Goal: Information Seeking & Learning: Learn about a topic

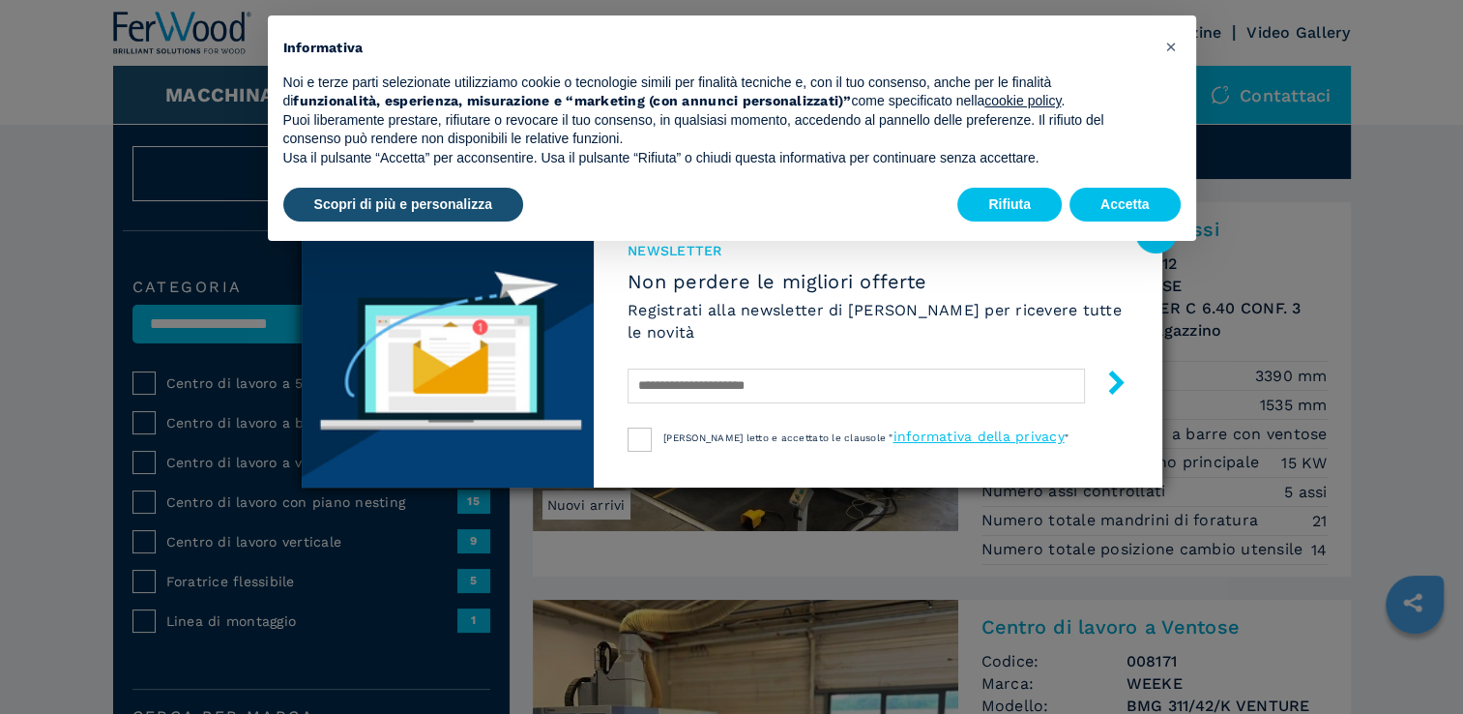
scroll to position [58, 0]
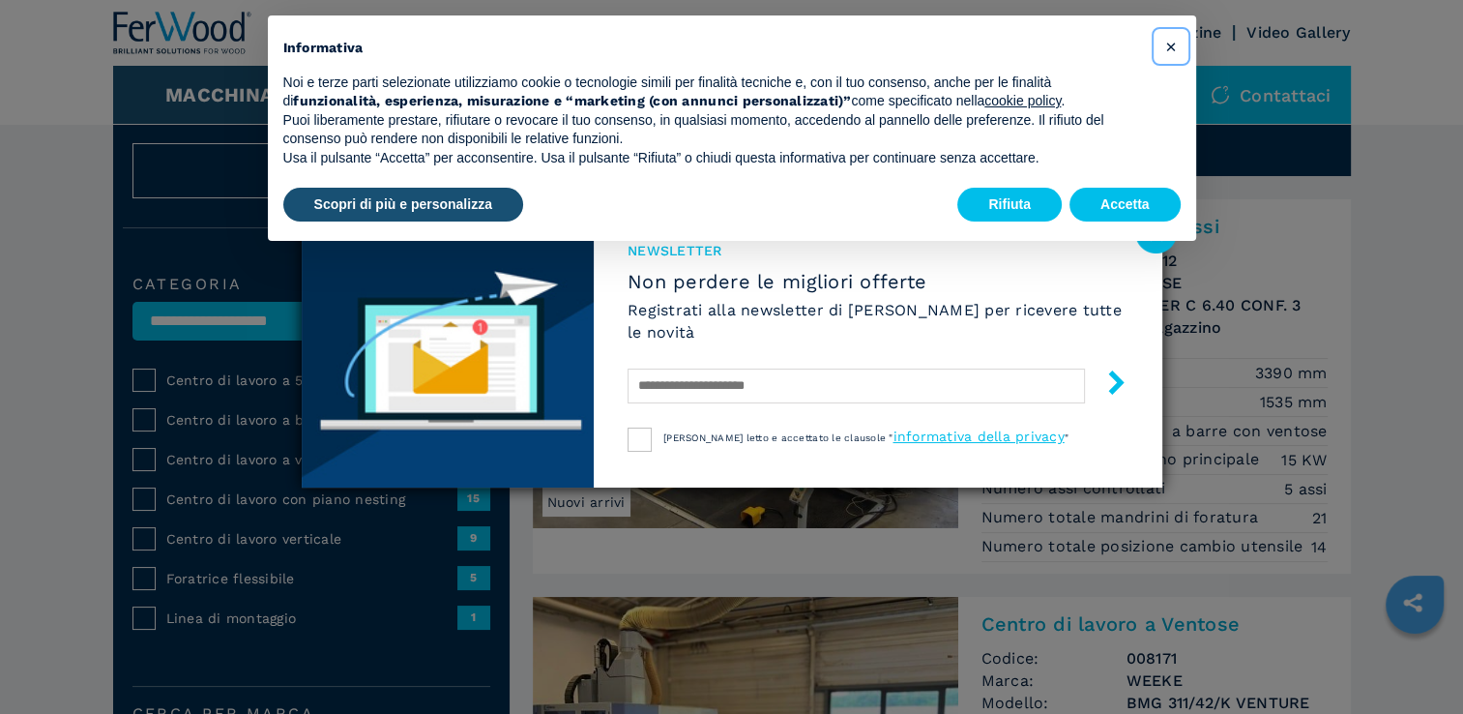
click at [1171, 48] on span "×" at bounding box center [1170, 46] width 12 height 23
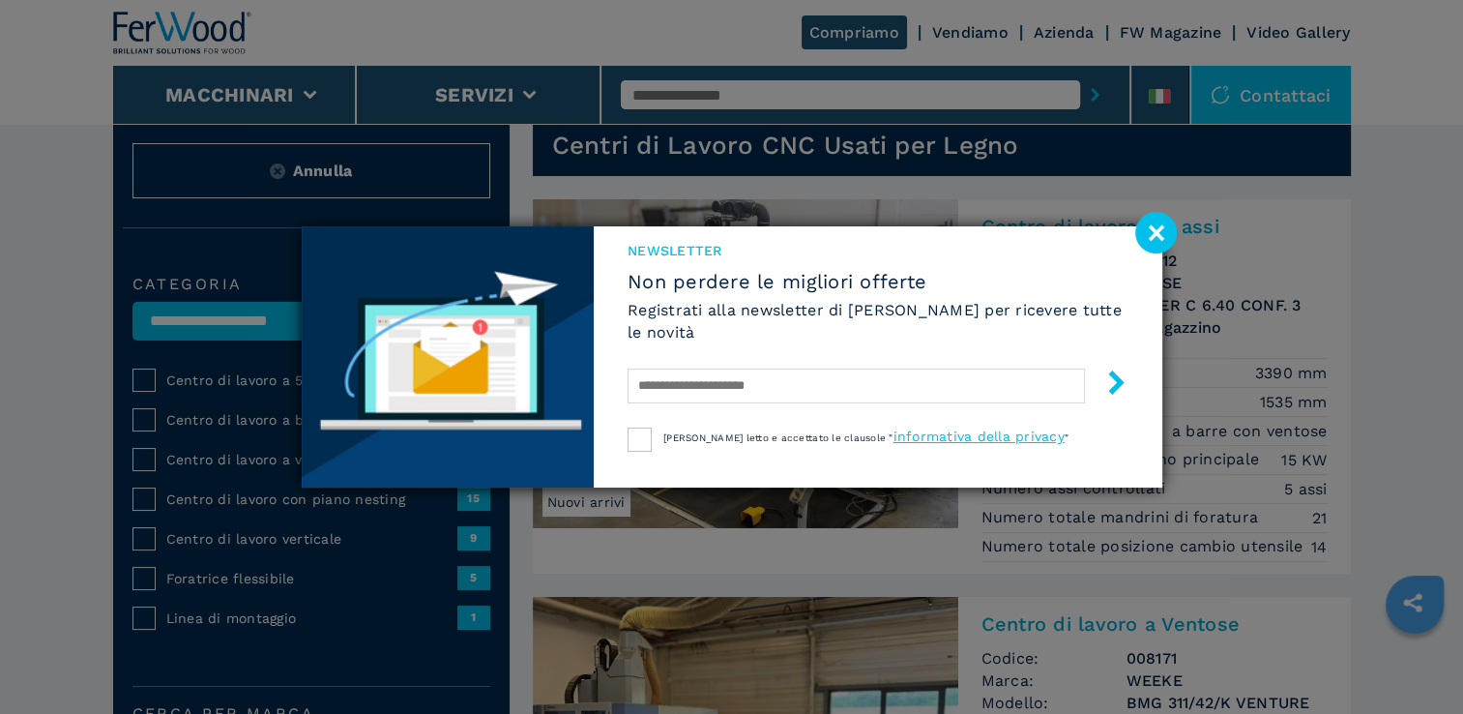
click at [1149, 228] on image at bounding box center [1156, 233] width 42 height 42
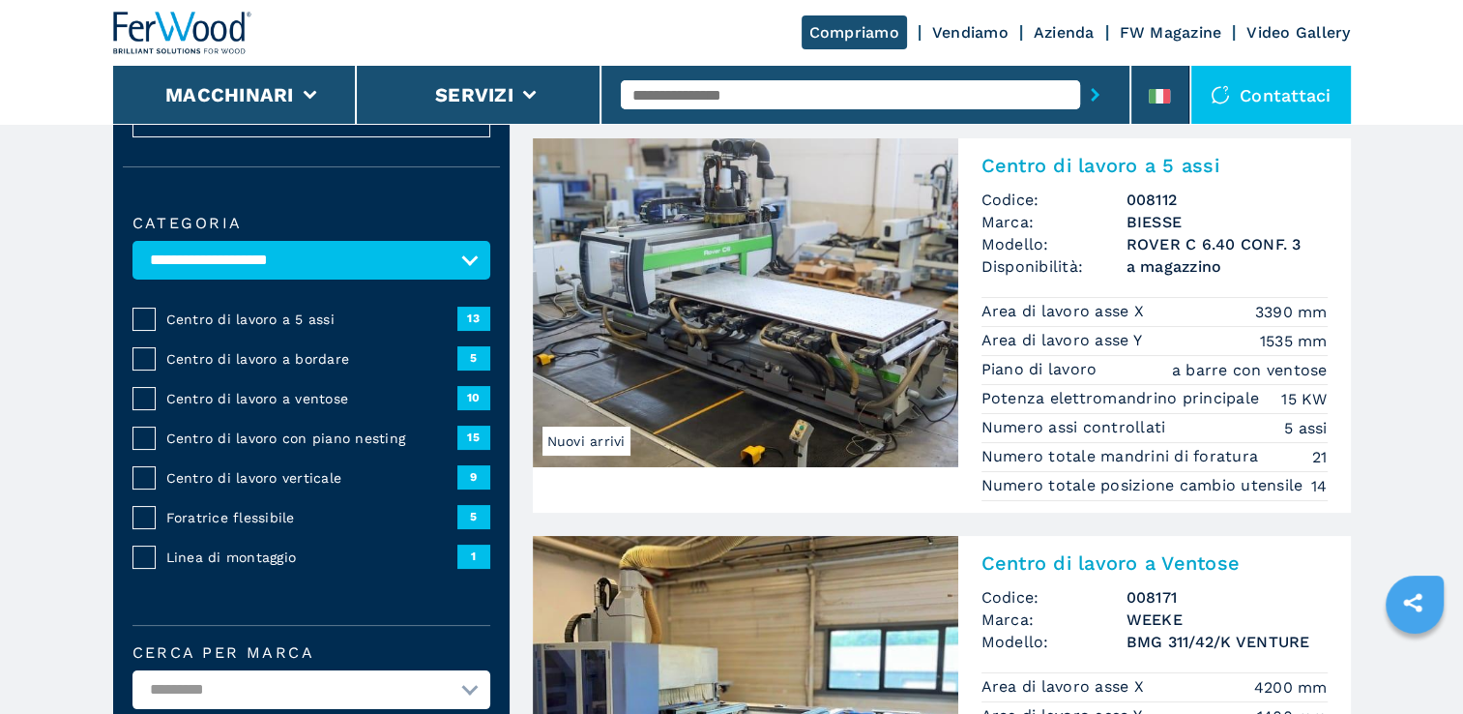
scroll to position [122, 0]
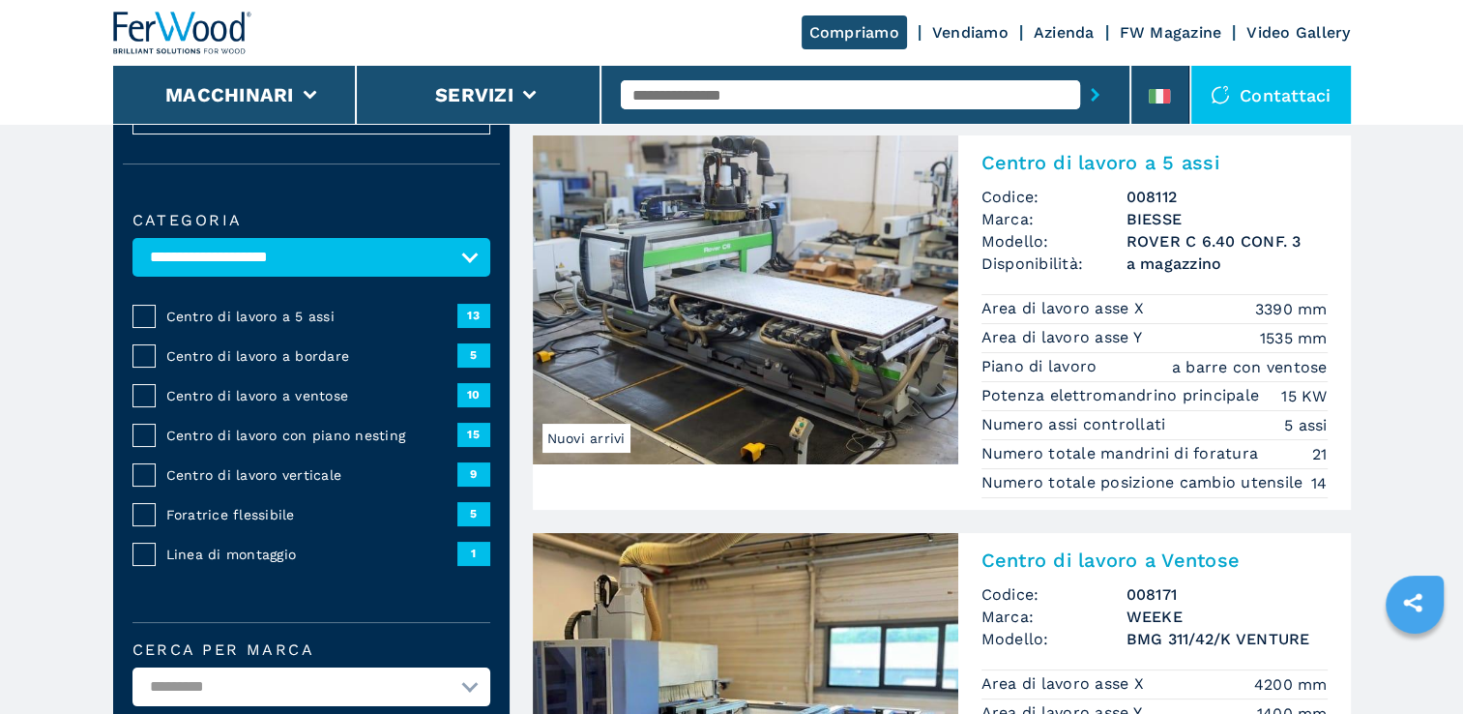
click at [824, 347] on img at bounding box center [746, 299] width 426 height 329
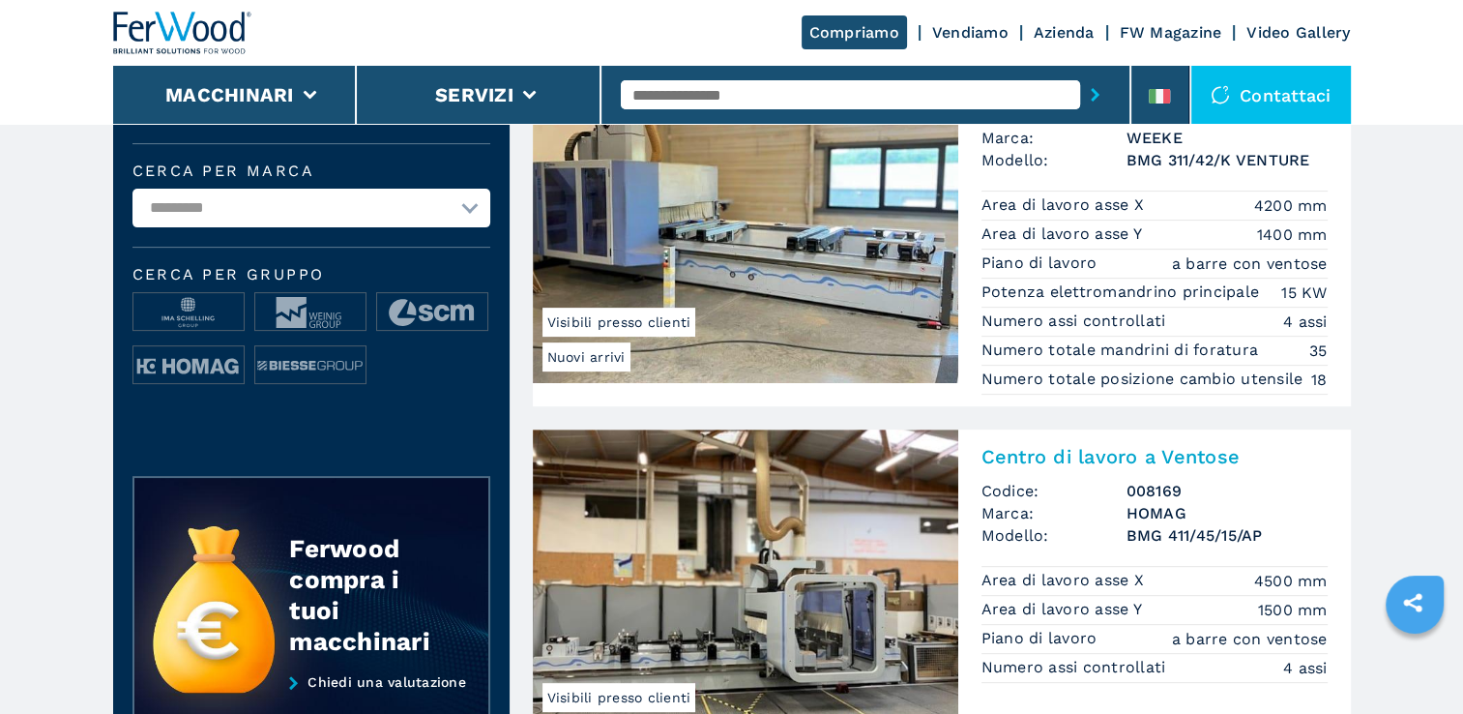
scroll to position [595, 0]
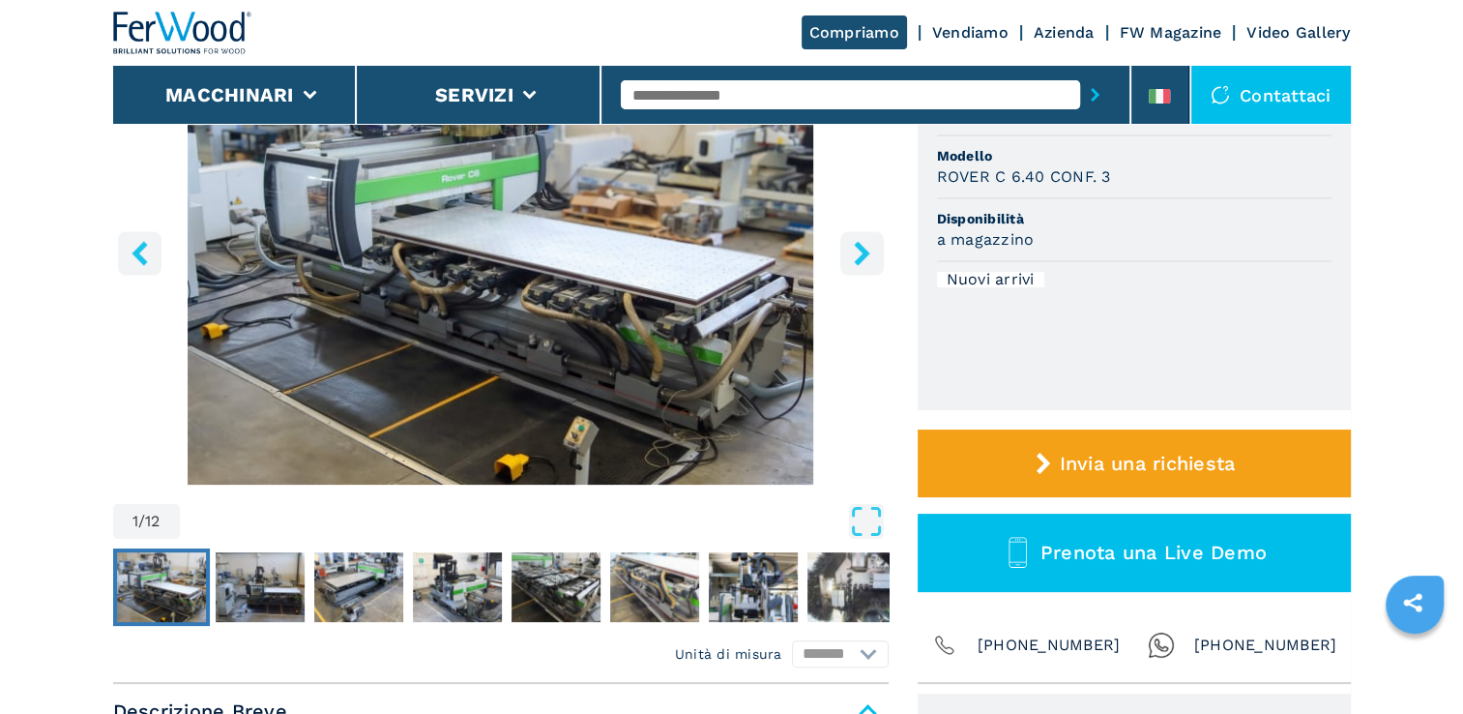
scroll to position [339, 0]
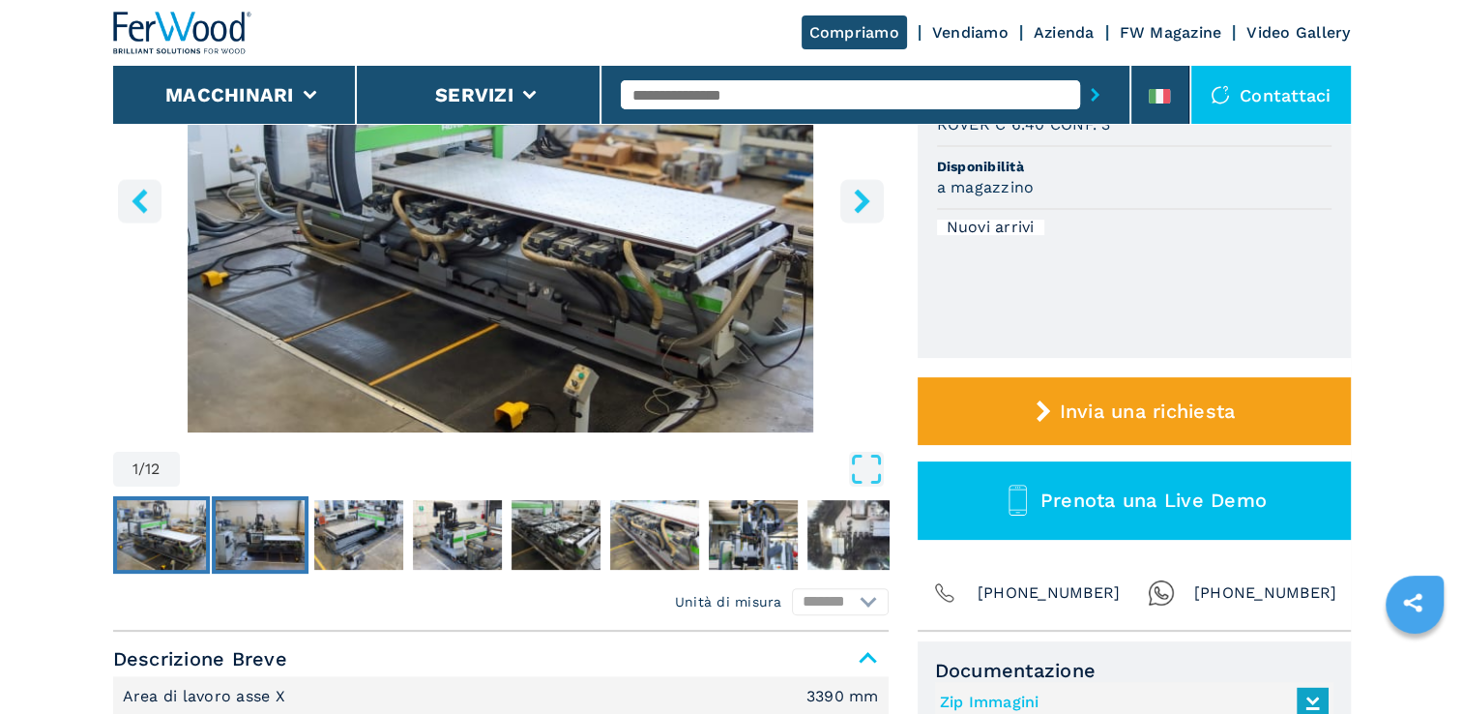
click at [277, 549] on img "Go to Slide 2" at bounding box center [260, 535] width 89 height 70
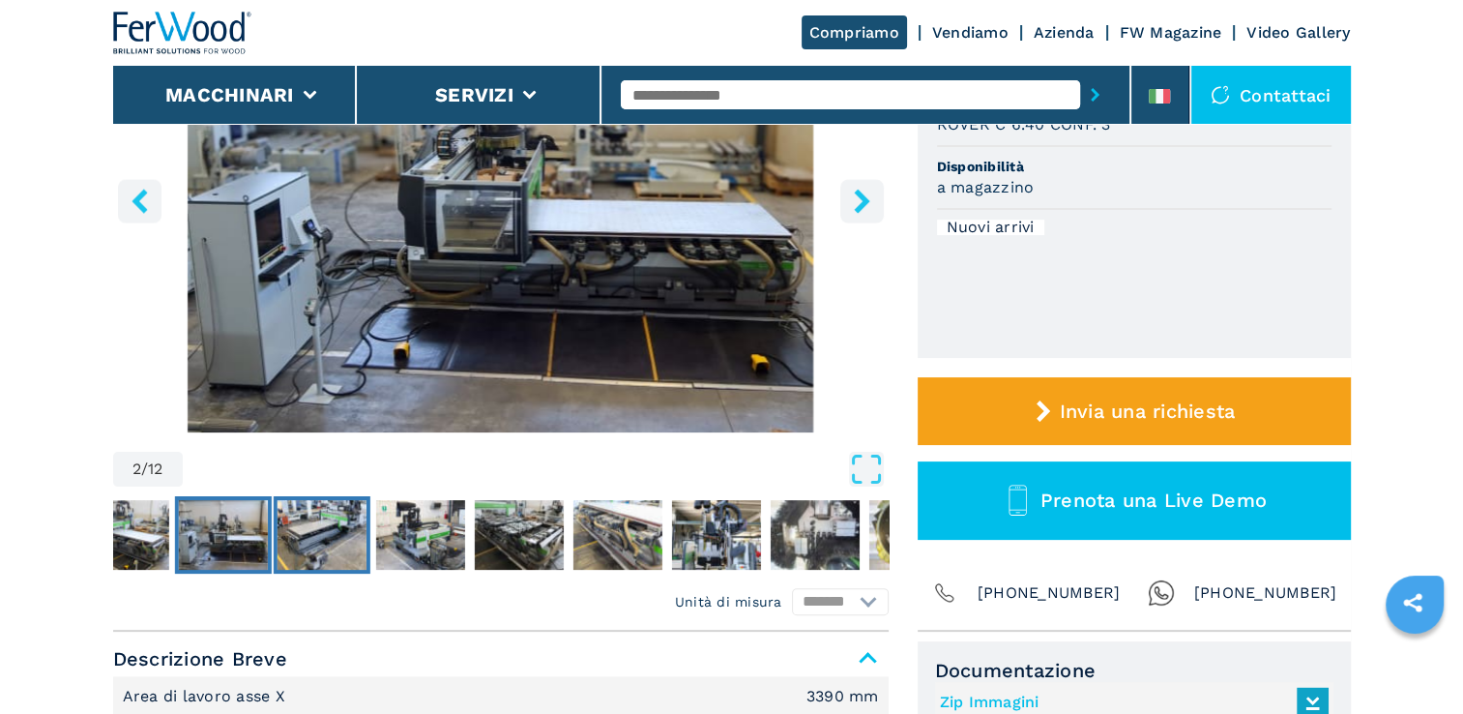
click at [333, 545] on img "Go to Slide 3" at bounding box center [321, 535] width 89 height 70
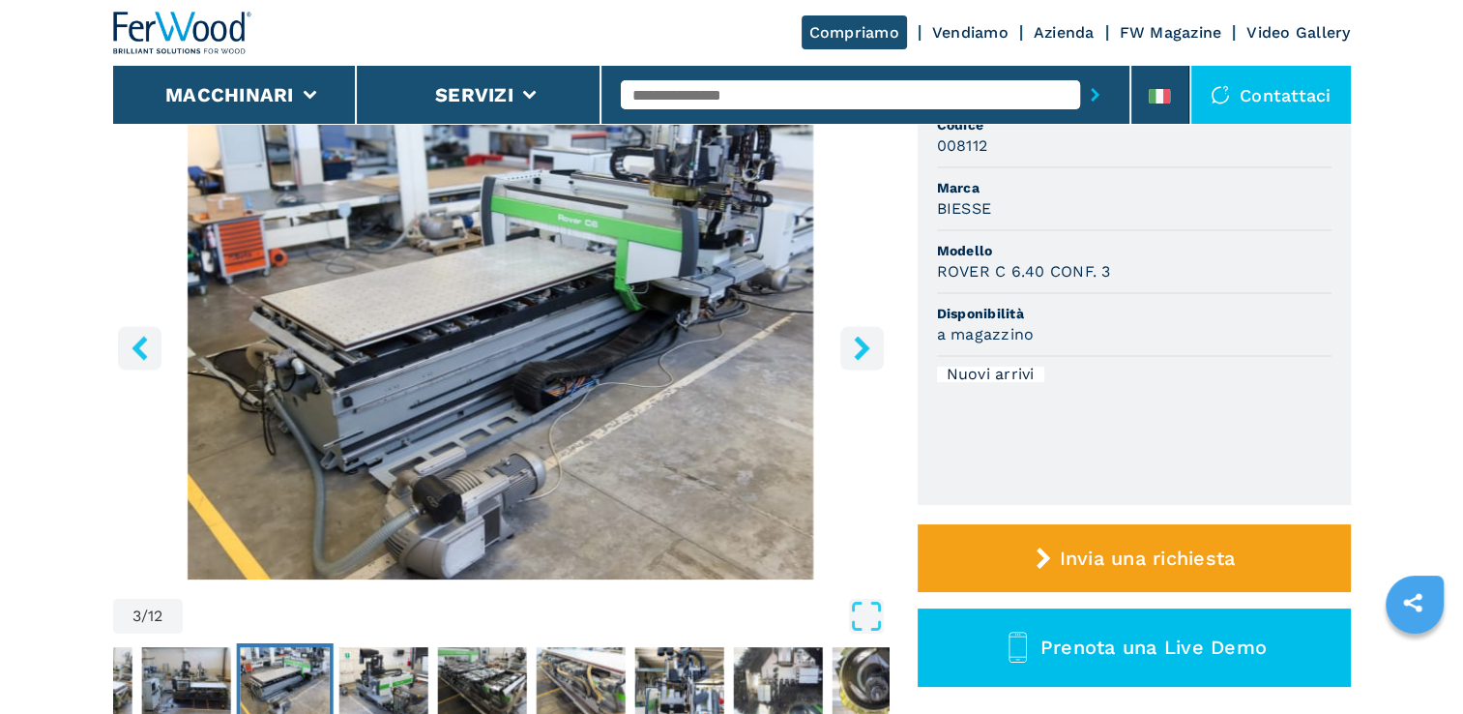
scroll to position [192, 0]
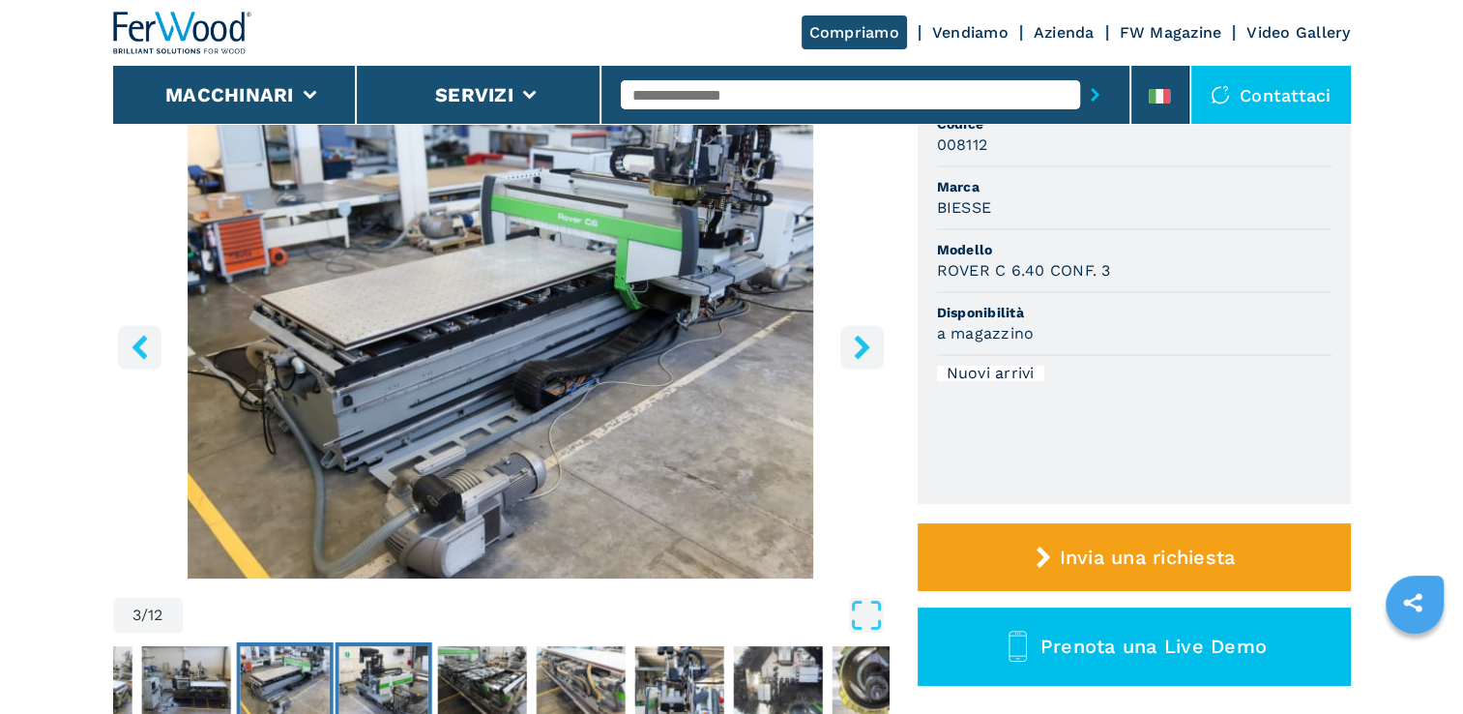
click at [400, 683] on img "Go to Slide 4" at bounding box center [383, 681] width 89 height 70
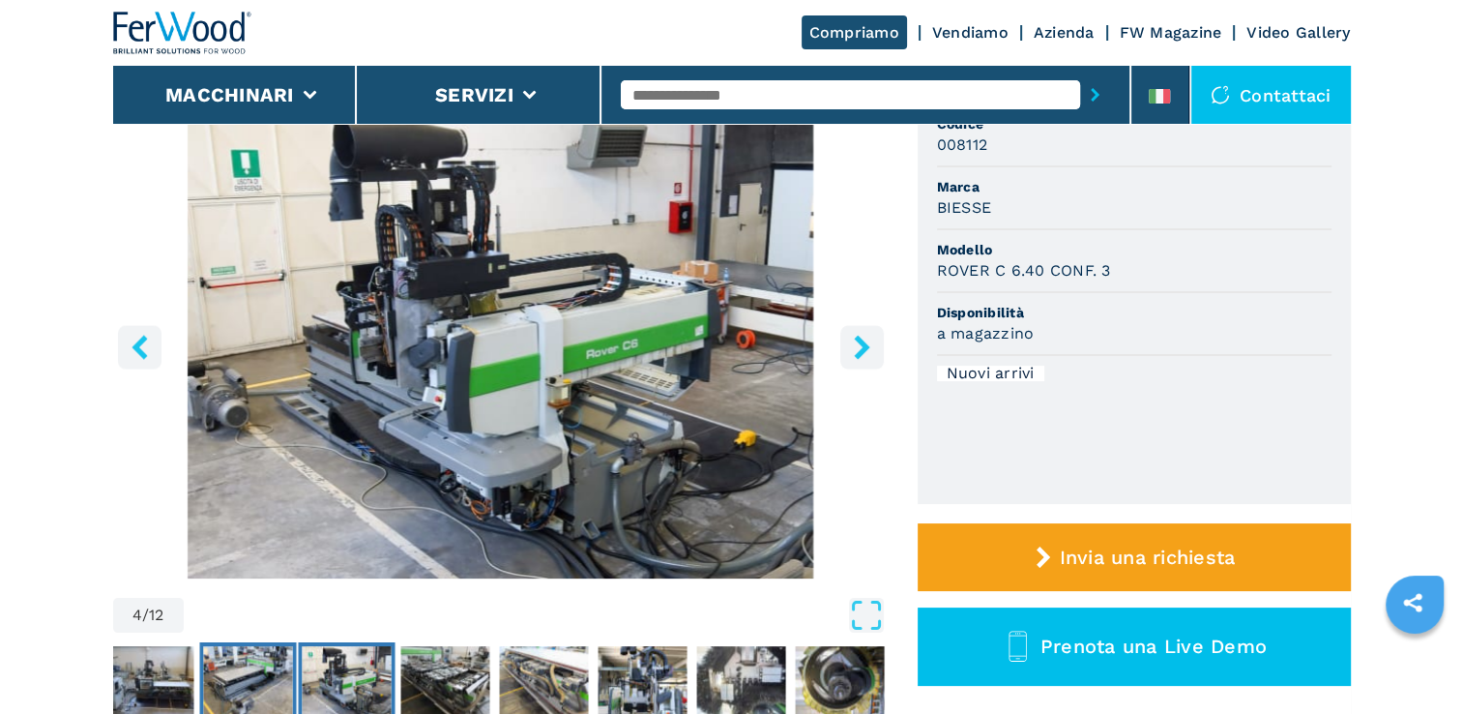
click at [277, 668] on img "Go to Slide 3" at bounding box center [247, 681] width 89 height 70
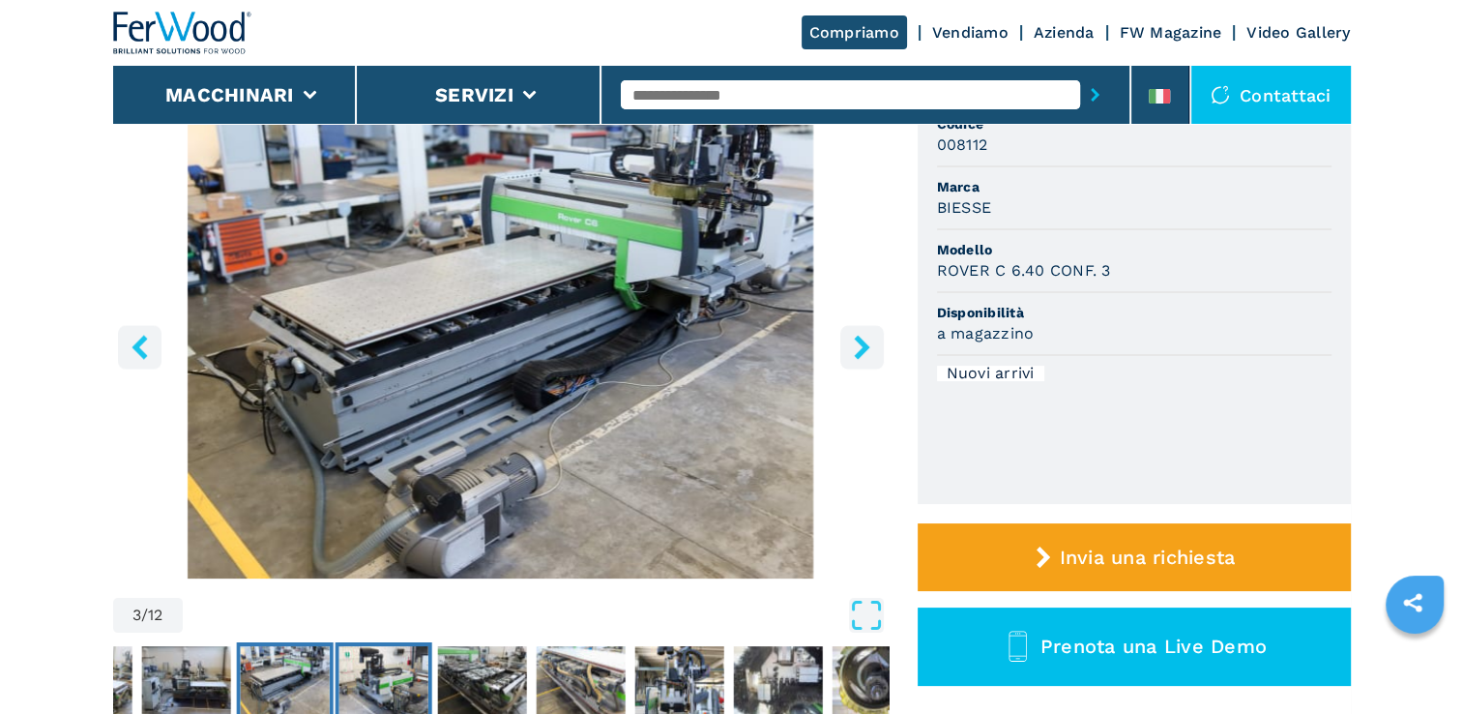
click at [367, 674] on img "Go to Slide 4" at bounding box center [383, 681] width 89 height 70
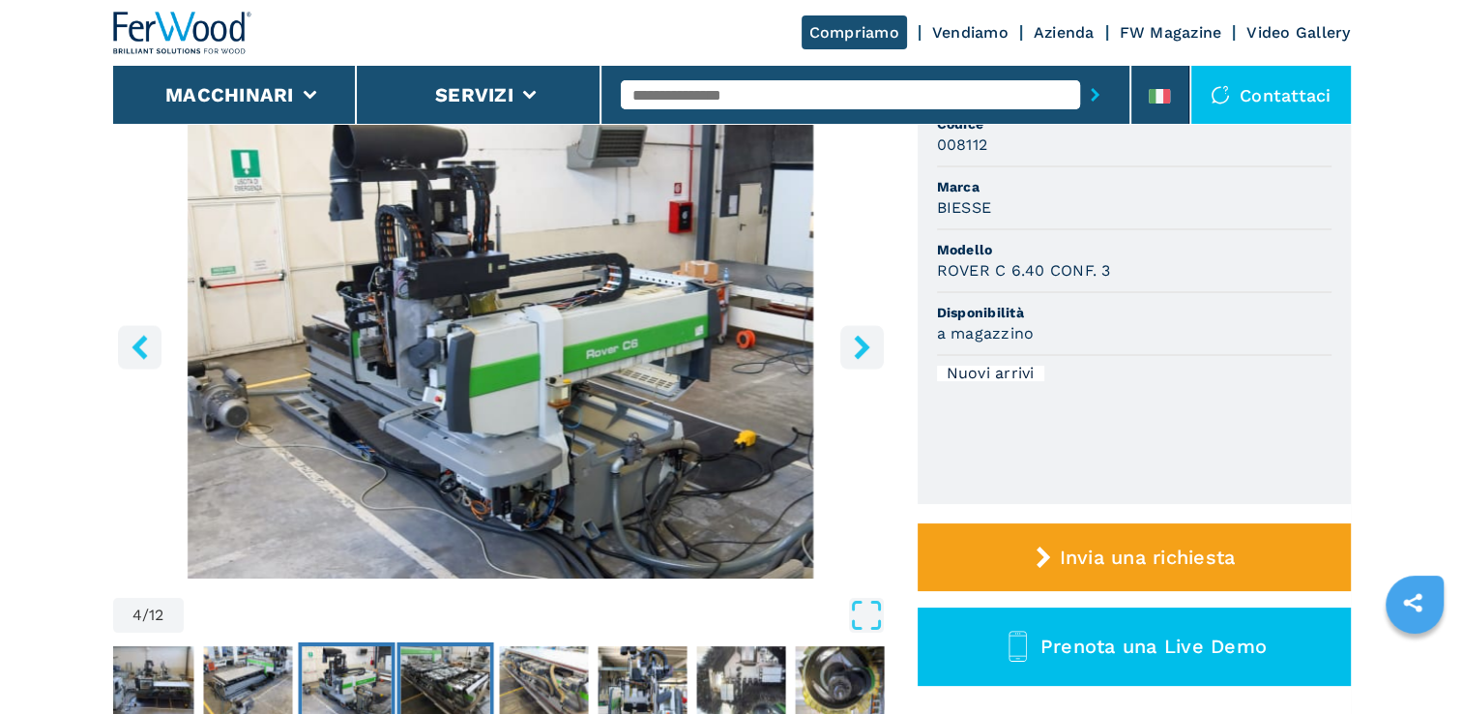
click at [420, 667] on img "Go to Slide 5" at bounding box center [444, 681] width 89 height 70
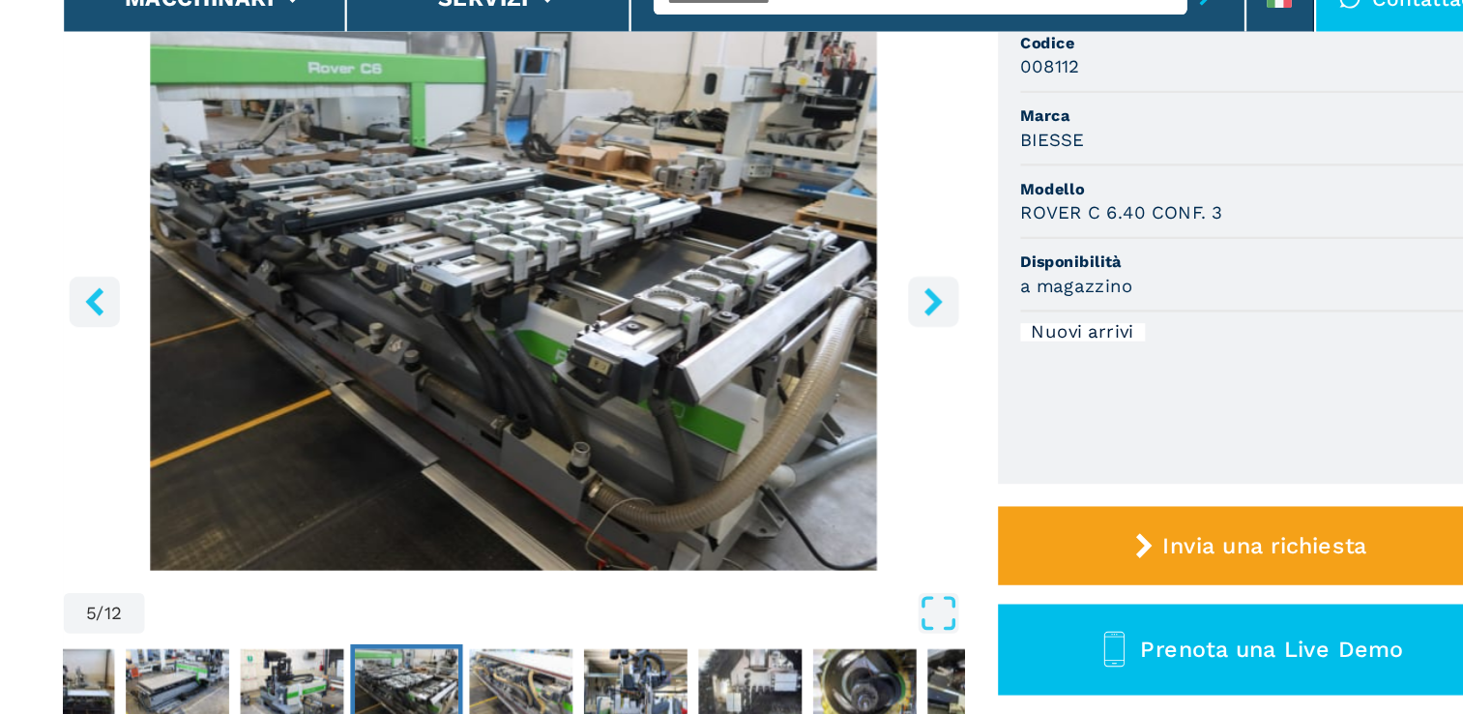
scroll to position [183, 0]
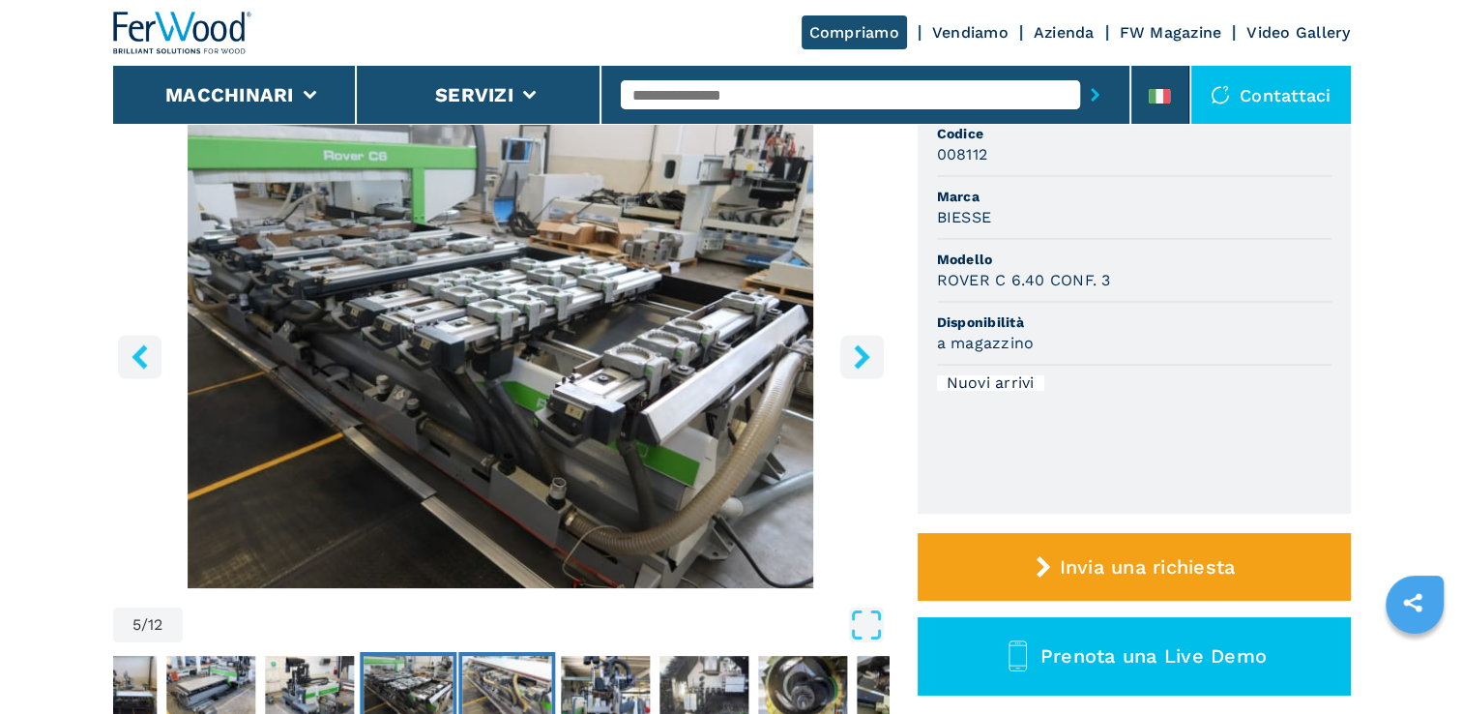
click at [508, 685] on img "Go to Slide 6" at bounding box center [506, 691] width 89 height 70
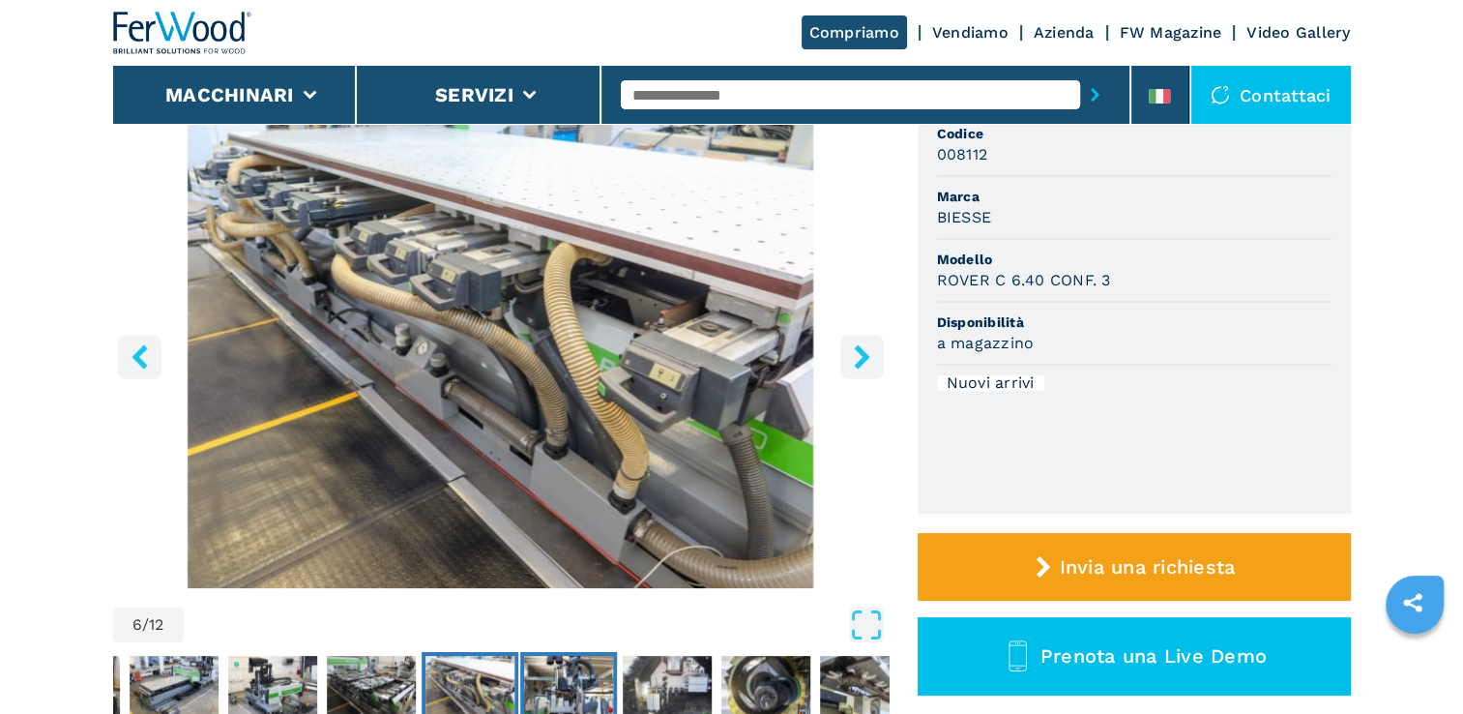
click at [573, 669] on img "Go to Slide 7" at bounding box center [568, 691] width 89 height 70
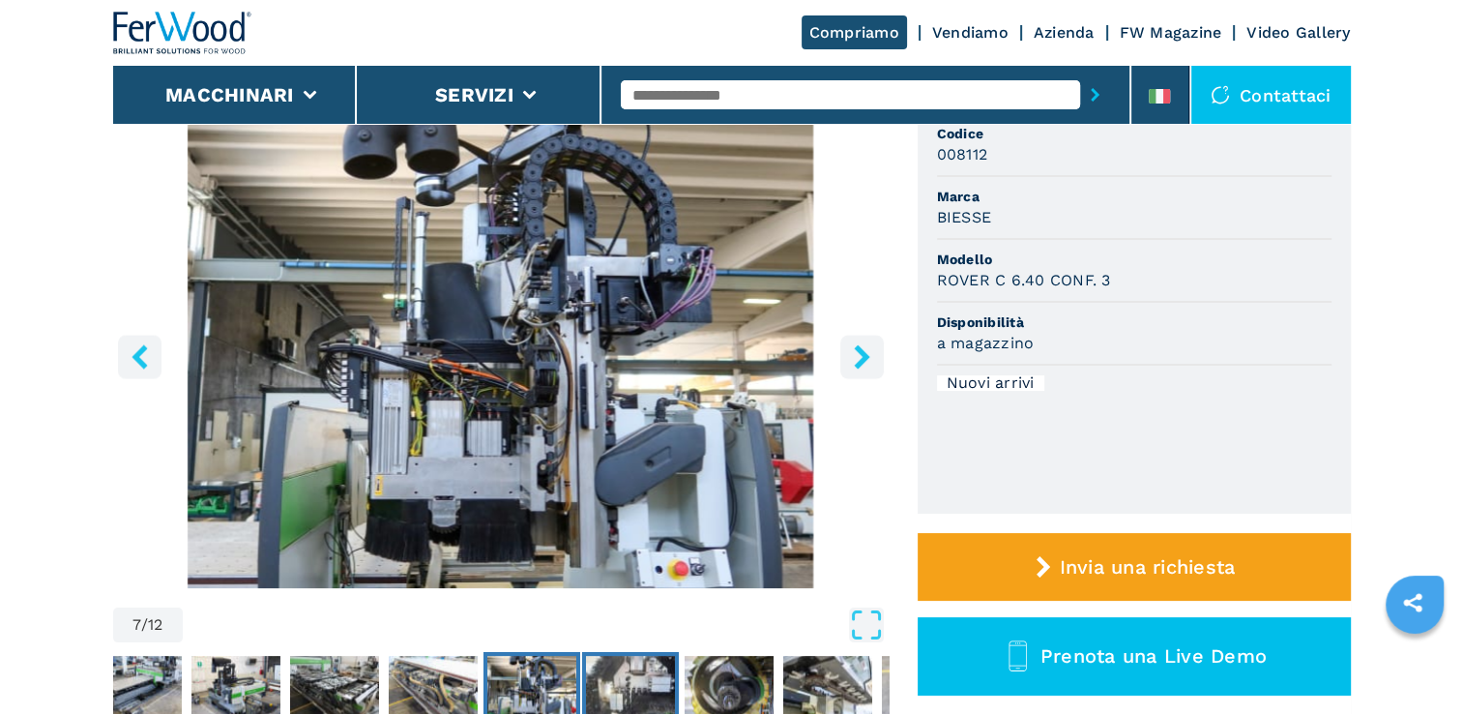
click at [624, 672] on img "Go to Slide 8" at bounding box center [629, 691] width 89 height 70
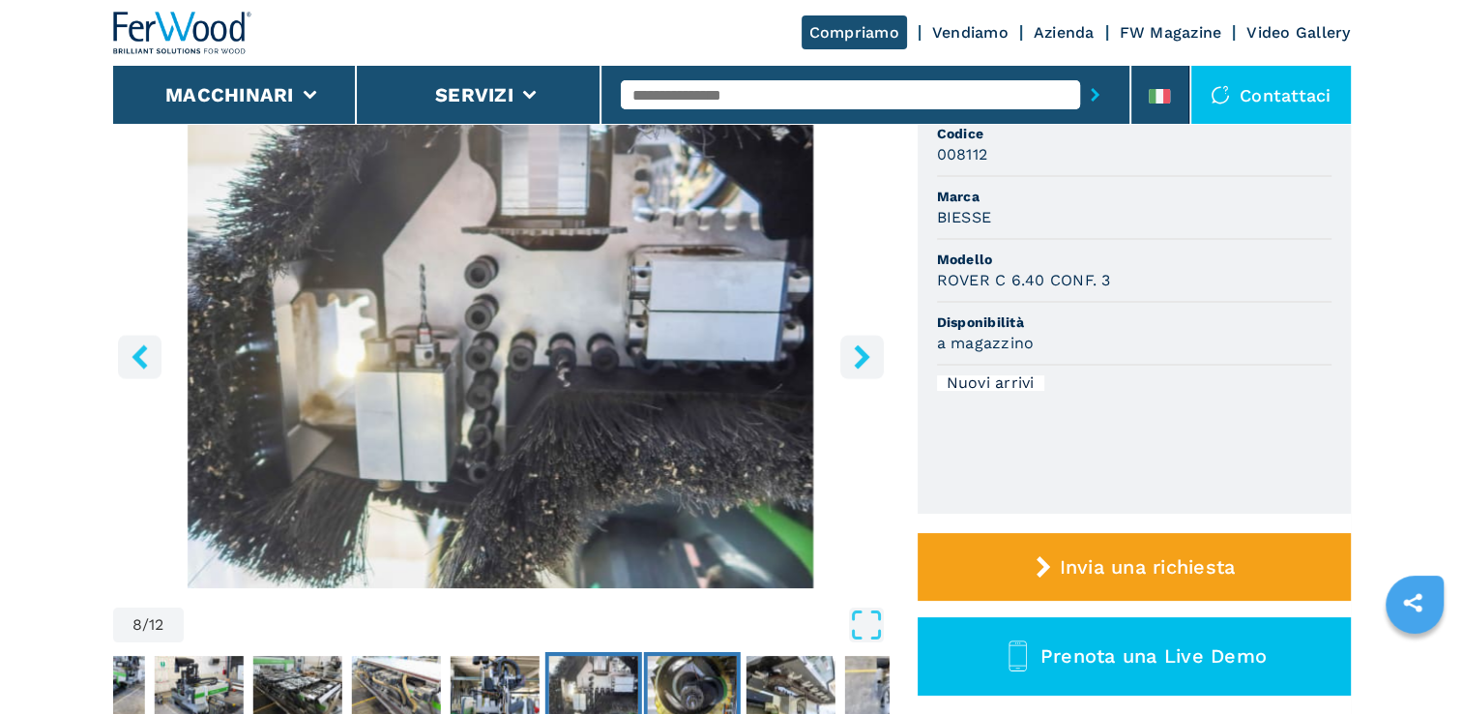
click at [716, 665] on img "Go to Slide 9" at bounding box center [691, 691] width 89 height 70
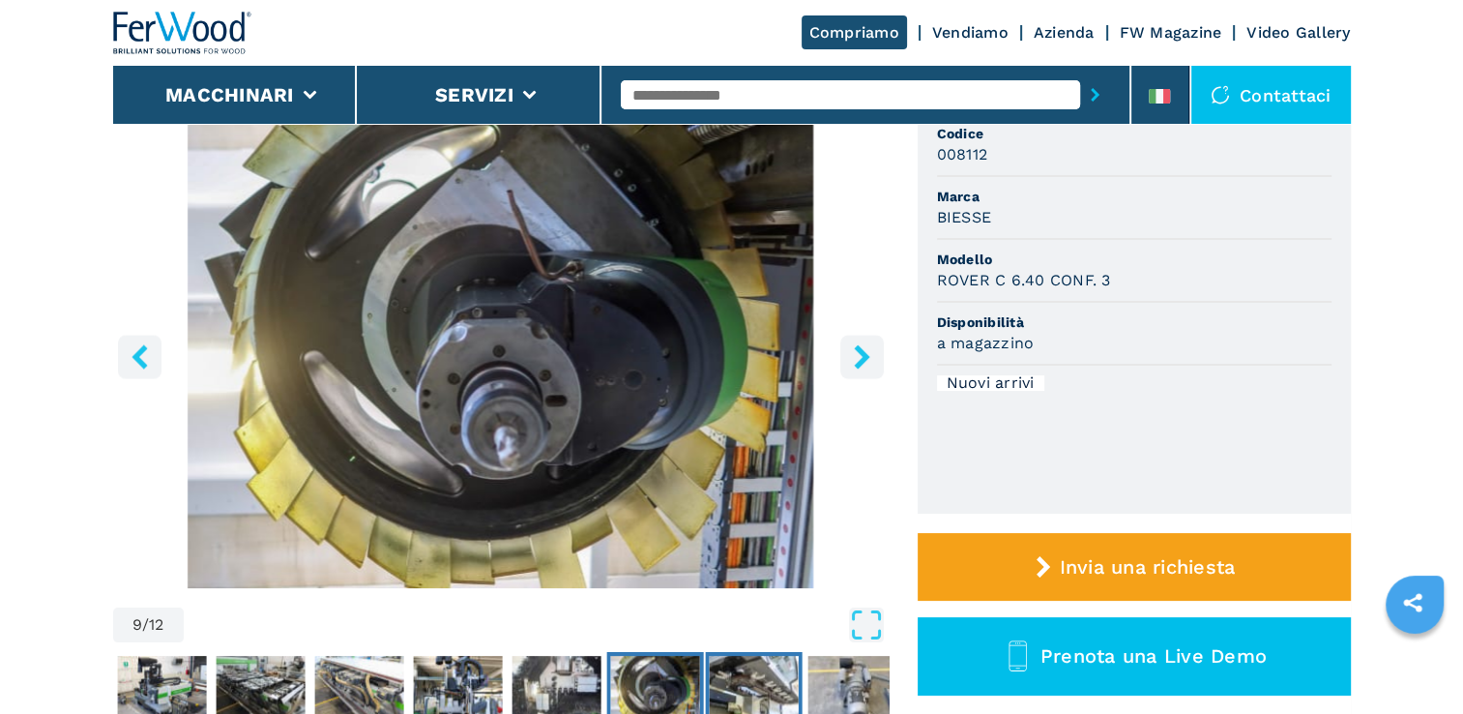
click at [801, 667] on button "Go to Slide 10" at bounding box center [753, 690] width 97 height 77
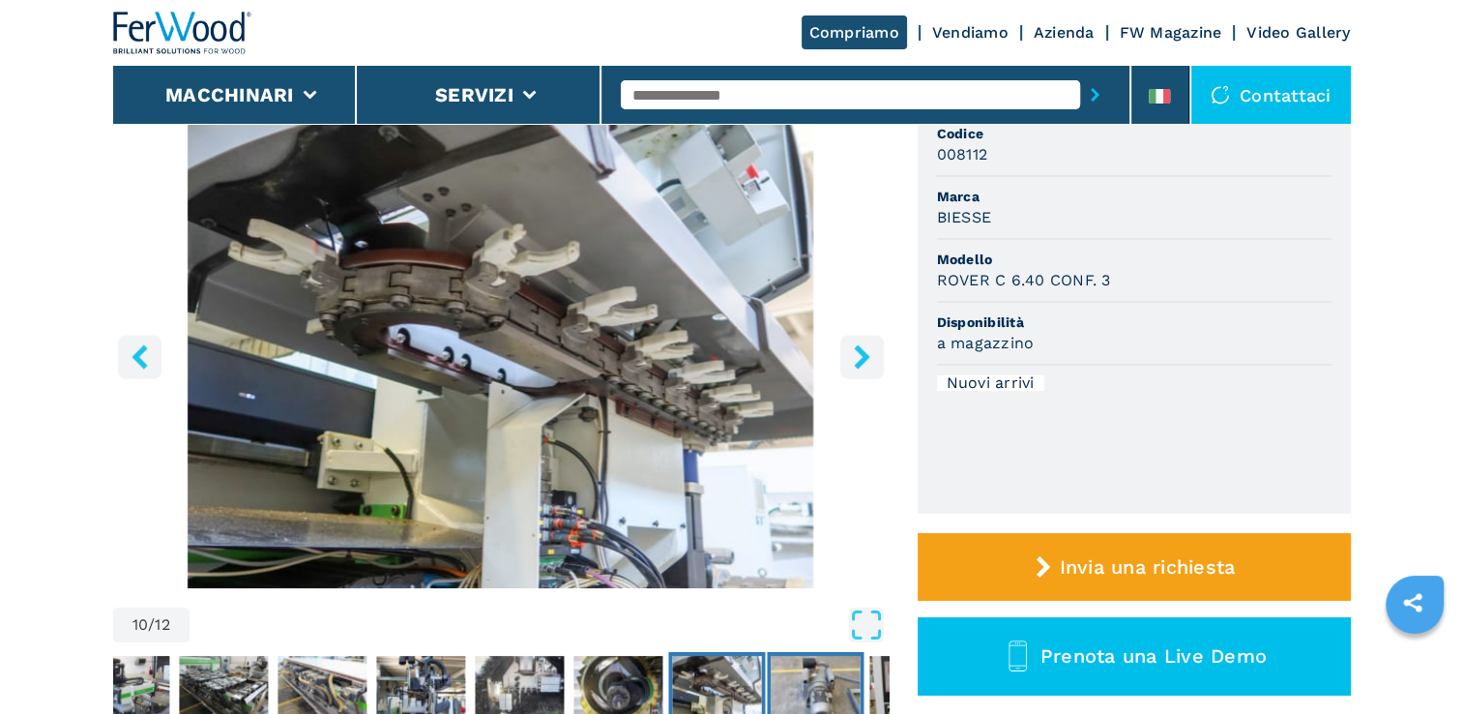
click at [793, 662] on img "Go to Slide 11" at bounding box center [815, 691] width 89 height 70
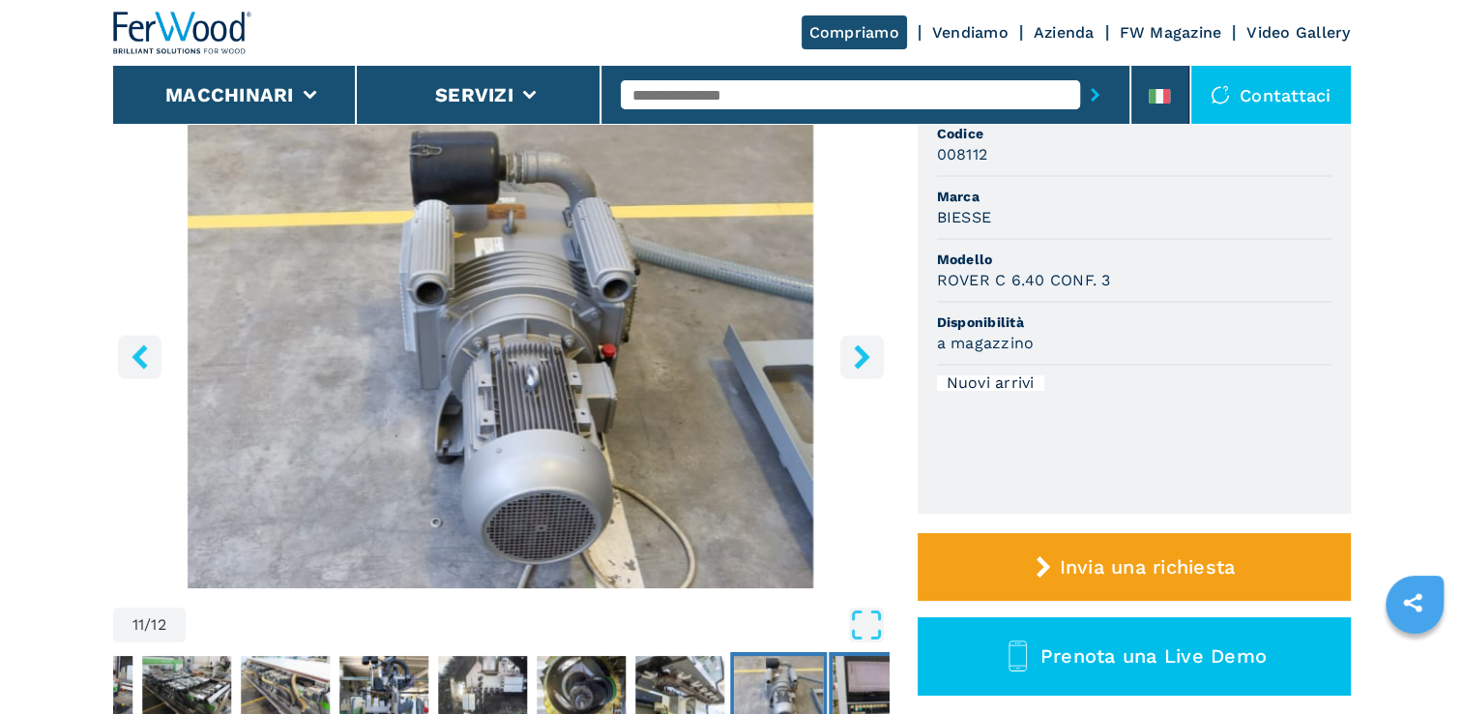
click at [848, 660] on img "Go to Slide 12" at bounding box center [877, 691] width 89 height 70
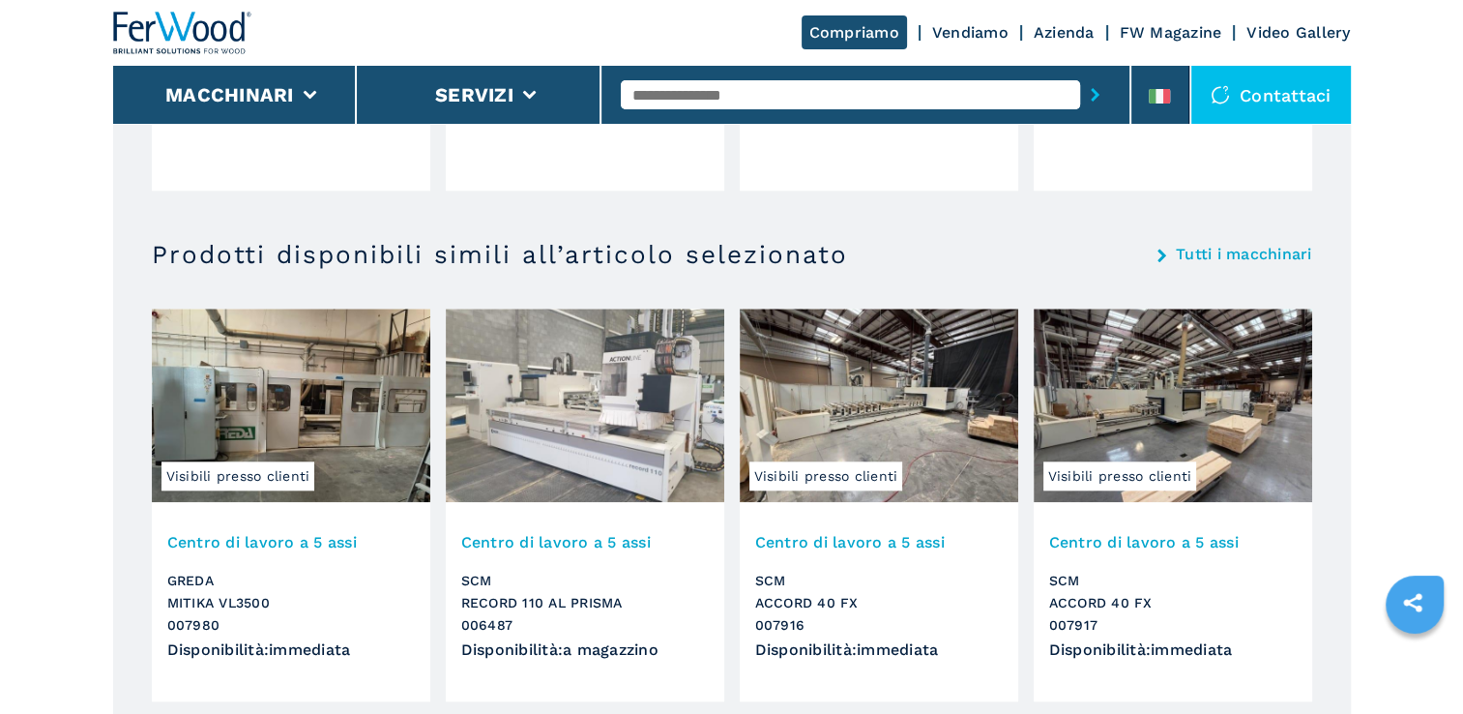
scroll to position [1929, 0]
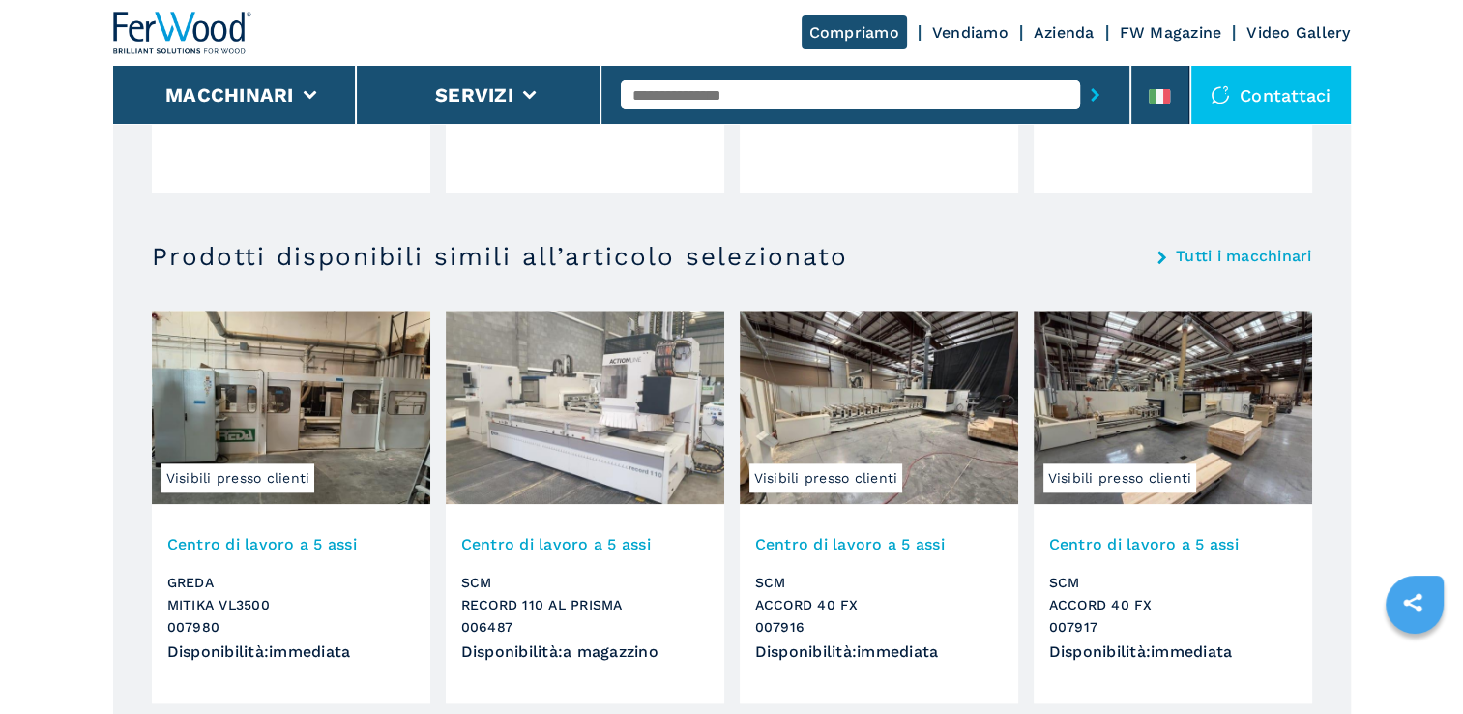
click at [1211, 259] on link "Tutti i macchinari" at bounding box center [1244, 256] width 136 height 15
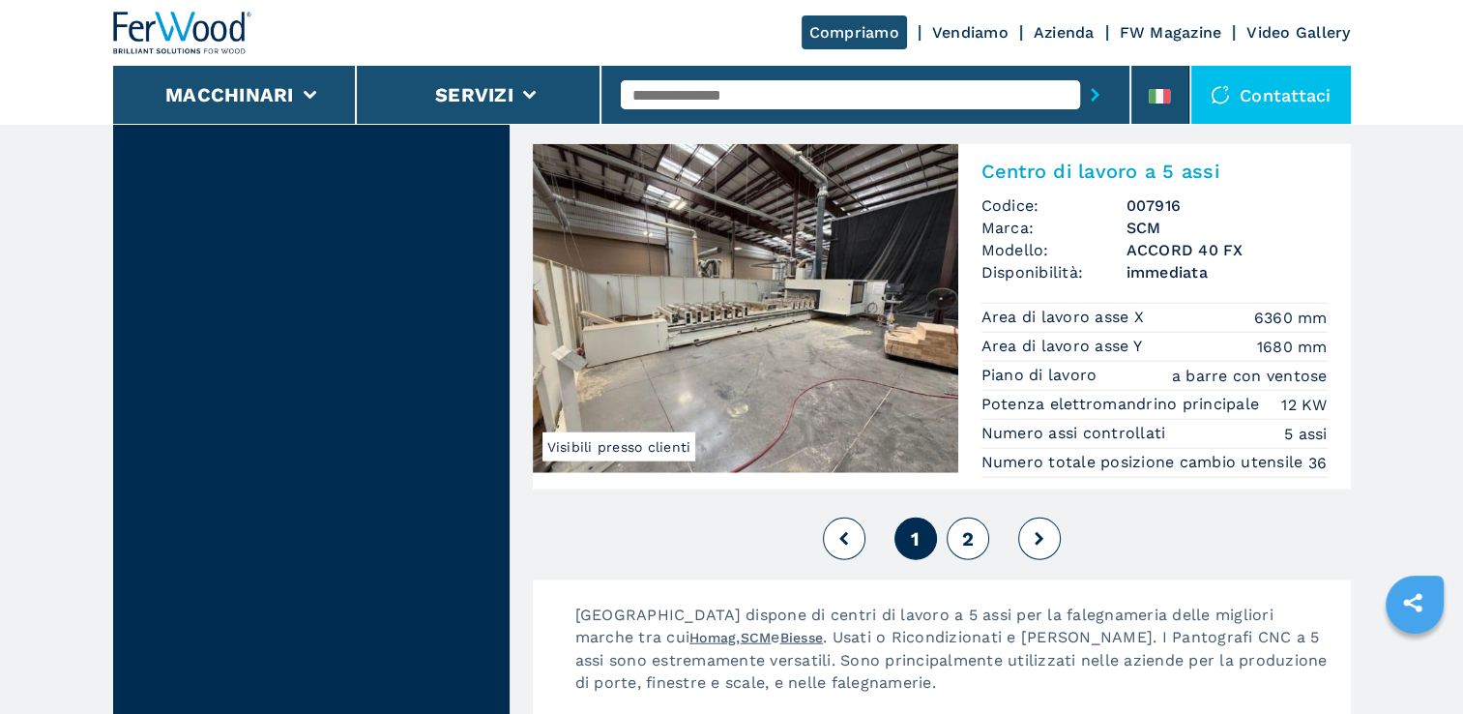
scroll to position [4650, 0]
click at [1039, 550] on button at bounding box center [1039, 537] width 43 height 43
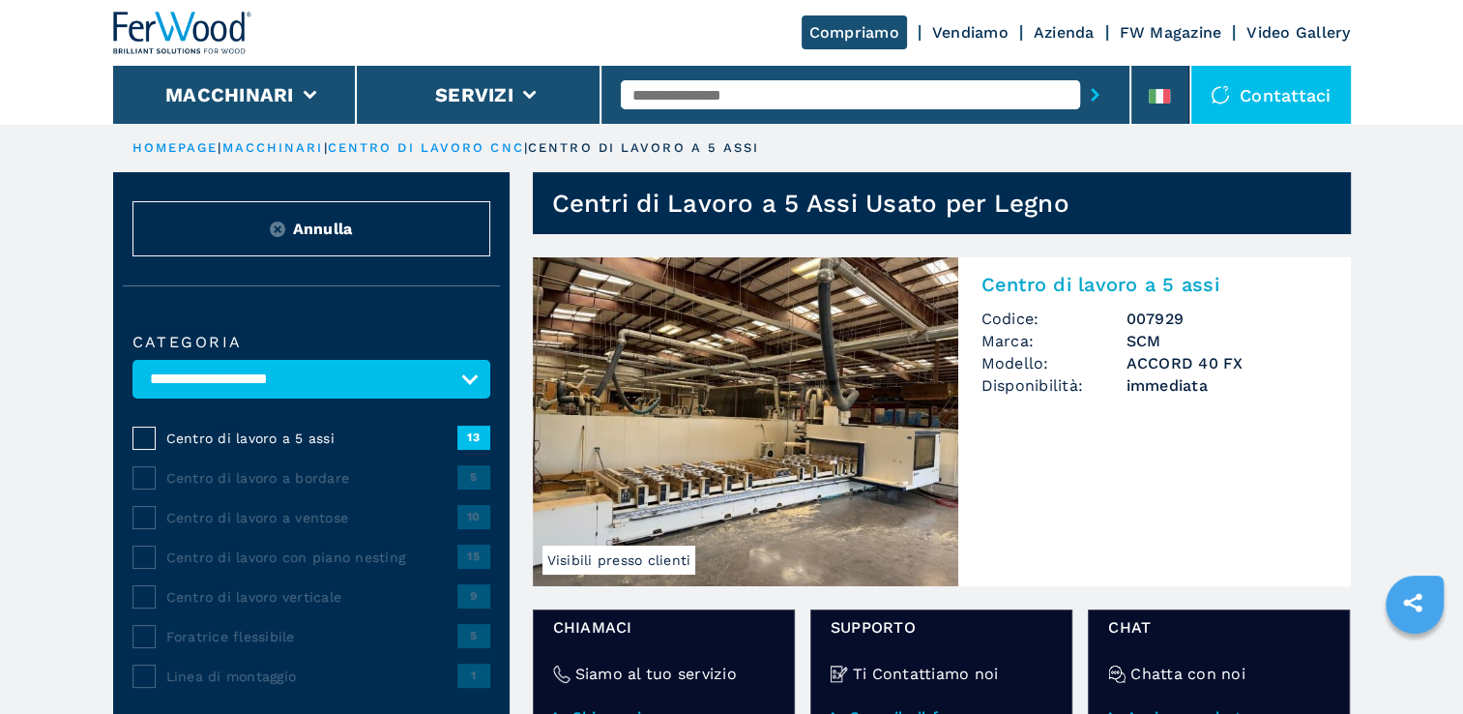
click at [1039, 550] on link "Visibili presso clienti Centro di lavoro a 5 assi Codice: 007929 Marca: SCM Mod…" at bounding box center [942, 421] width 818 height 329
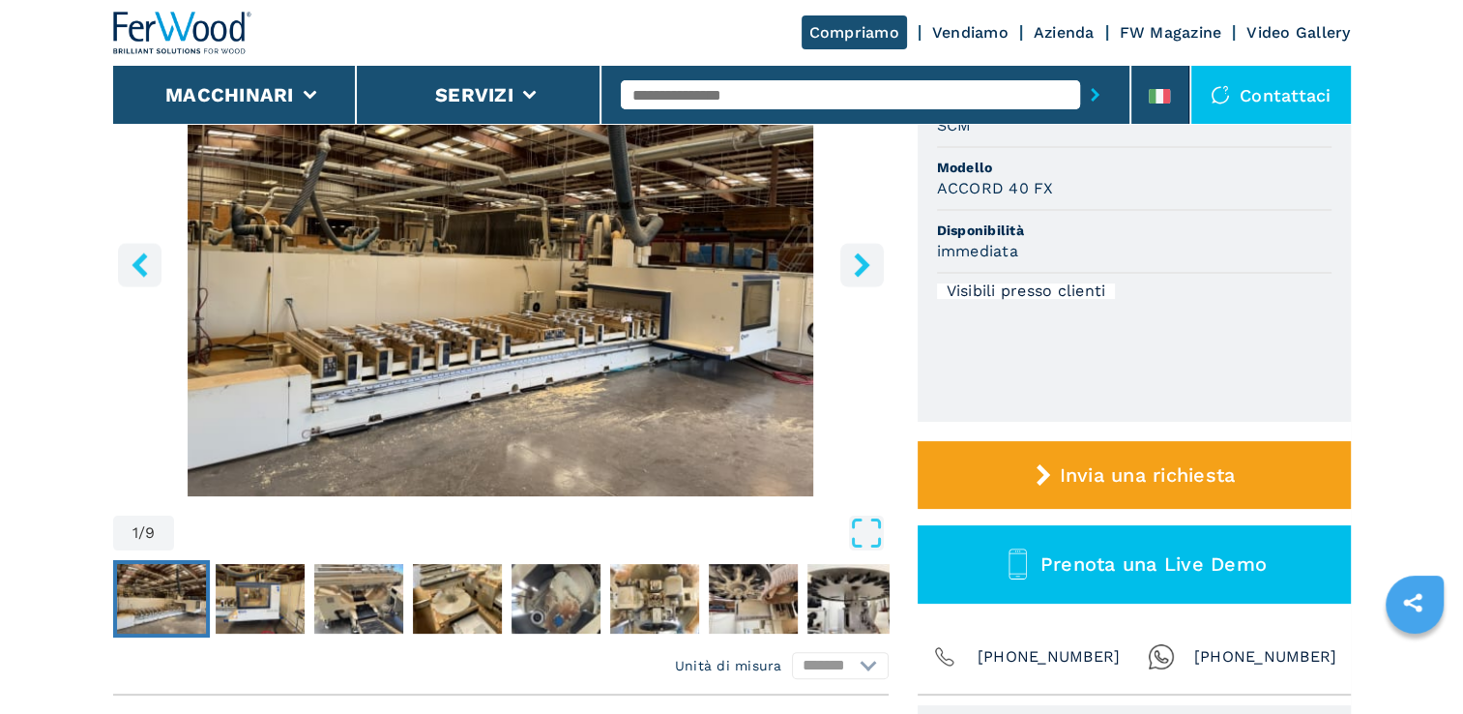
scroll to position [261, 0]
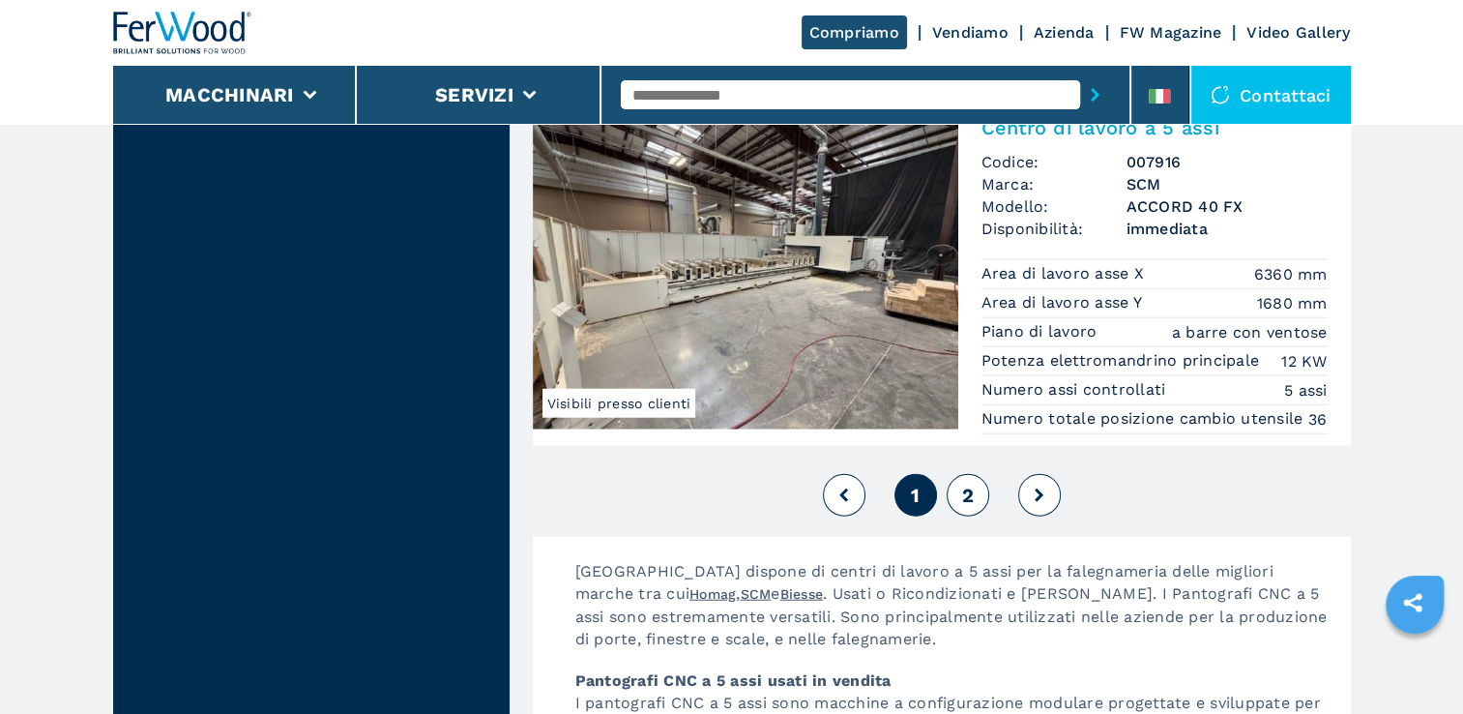
scroll to position [4695, 0]
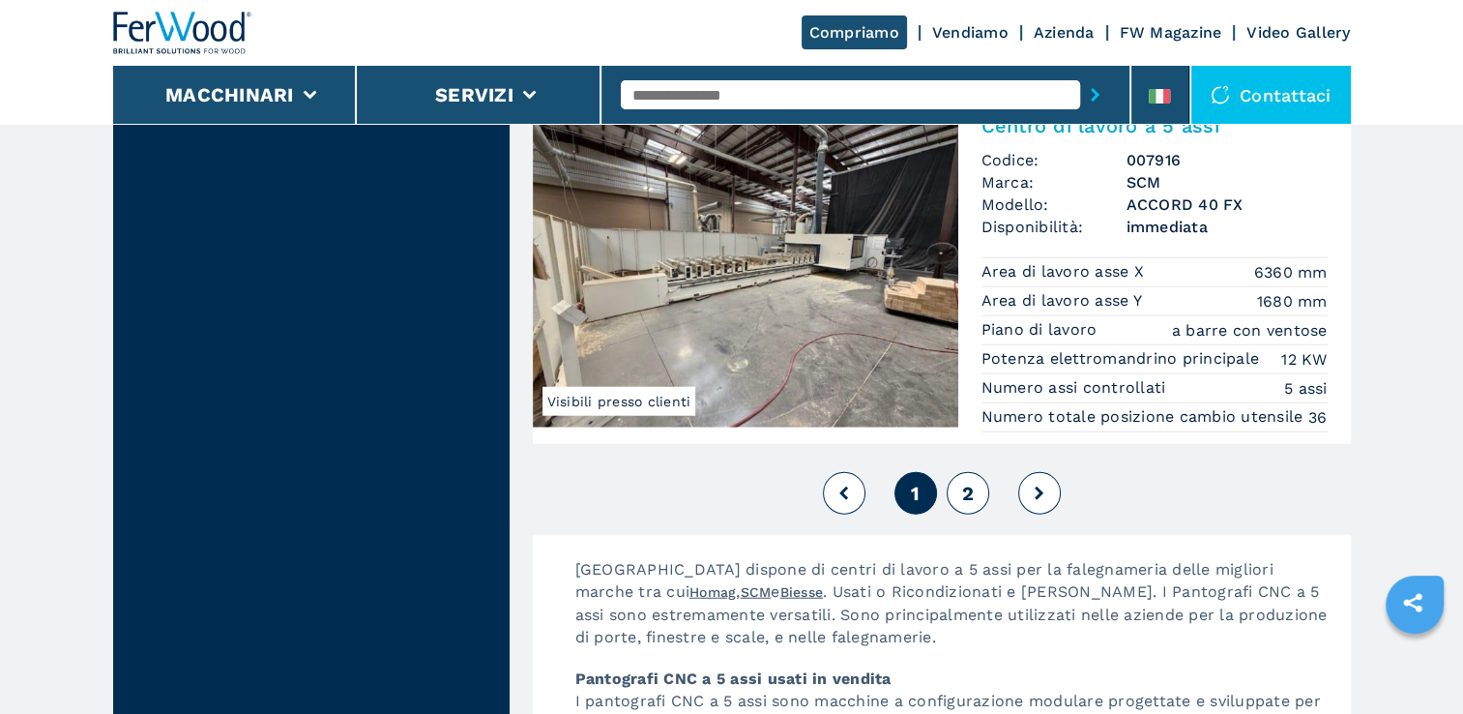
click at [962, 490] on span "2" at bounding box center [967, 493] width 12 height 23
